Goal: Obtain resource: Obtain resource

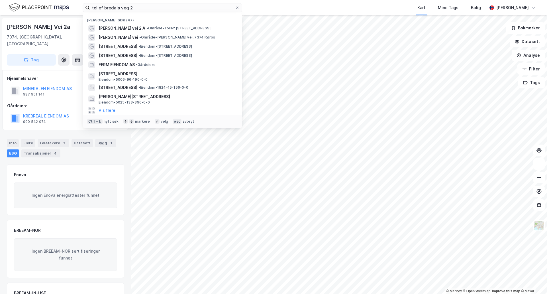
click at [53, 9] on div "tollef bredals veg 2 Nylige søk (47) [PERSON_NAME] vei 2 A • Område • [STREET_A…" at bounding box center [273, 7] width 547 height 15
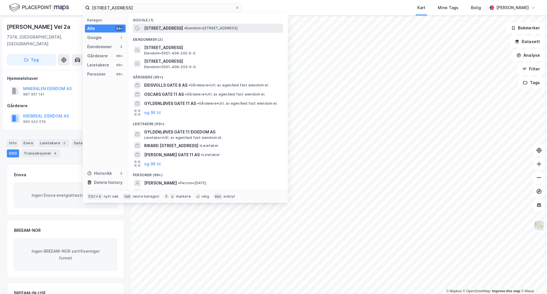
type input "[STREET_ADDRESS]"
click at [174, 26] on span "[STREET_ADDRESS]" at bounding box center [163, 28] width 39 height 7
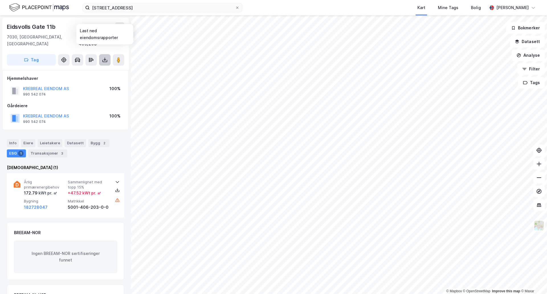
click at [103, 57] on icon at bounding box center [105, 60] width 6 height 6
click at [76, 69] on div "Last ned grunnbok" at bounding box center [76, 71] width 33 height 5
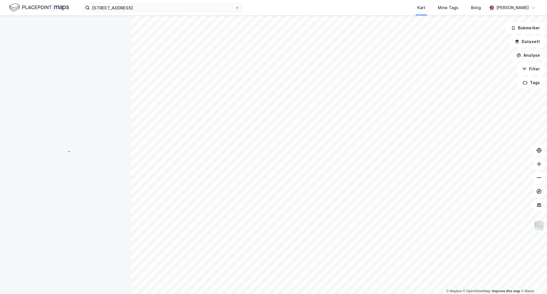
scroll to position [47, 0]
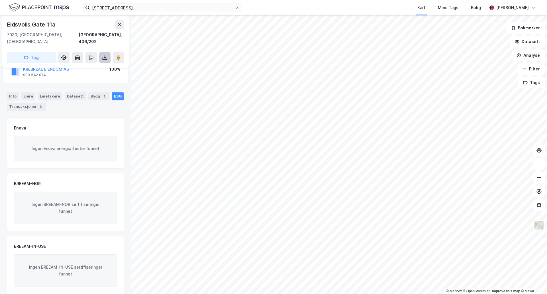
click at [106, 55] on icon at bounding box center [105, 58] width 6 height 6
click at [89, 65] on div "Last ned grunnbok" at bounding box center [80, 68] width 61 height 9
